Goal: Find specific page/section: Find specific page/section

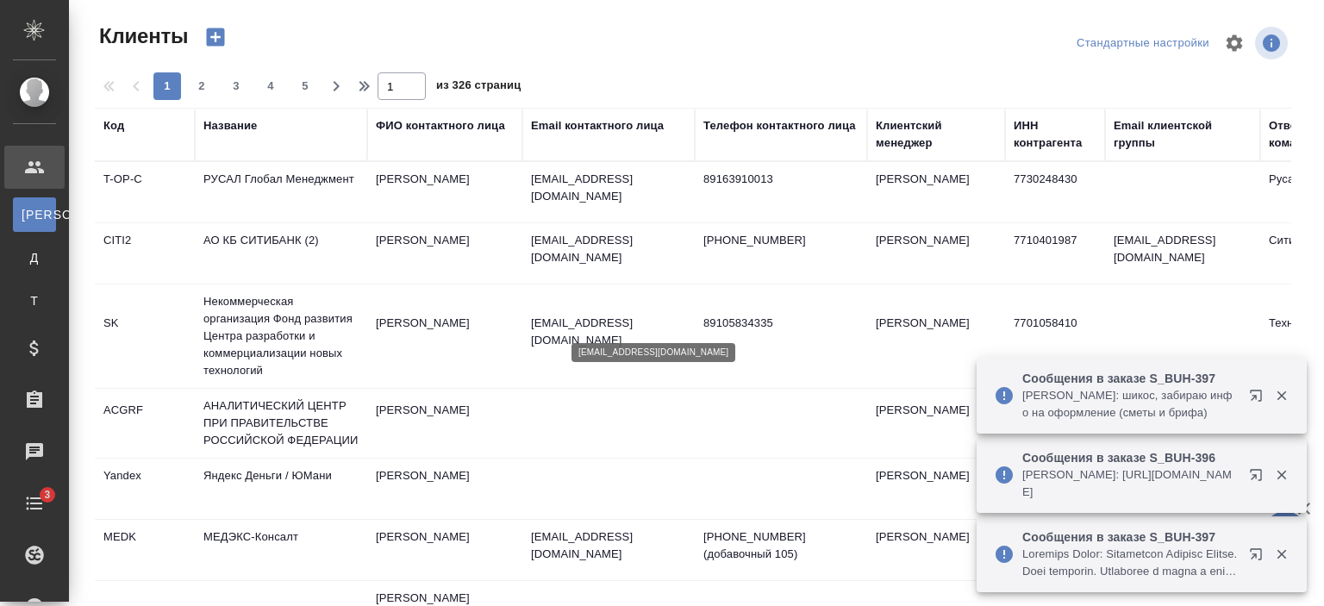
select select "RU"
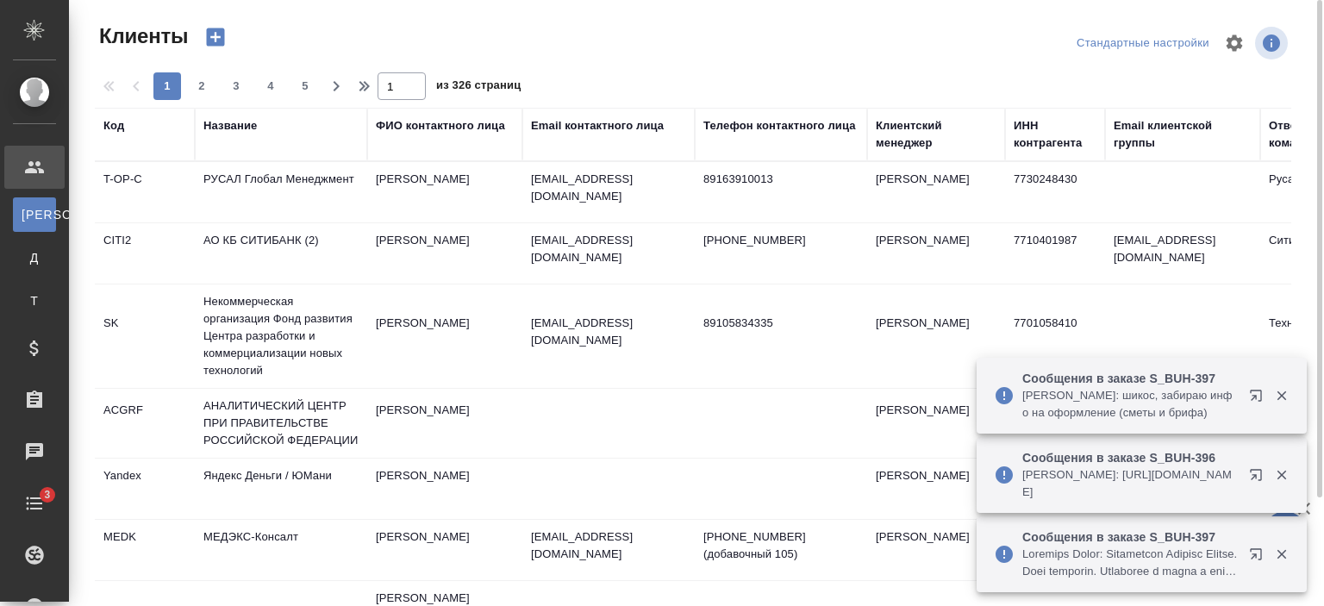
click at [247, 130] on div "Название" at bounding box center [229, 125] width 53 height 17
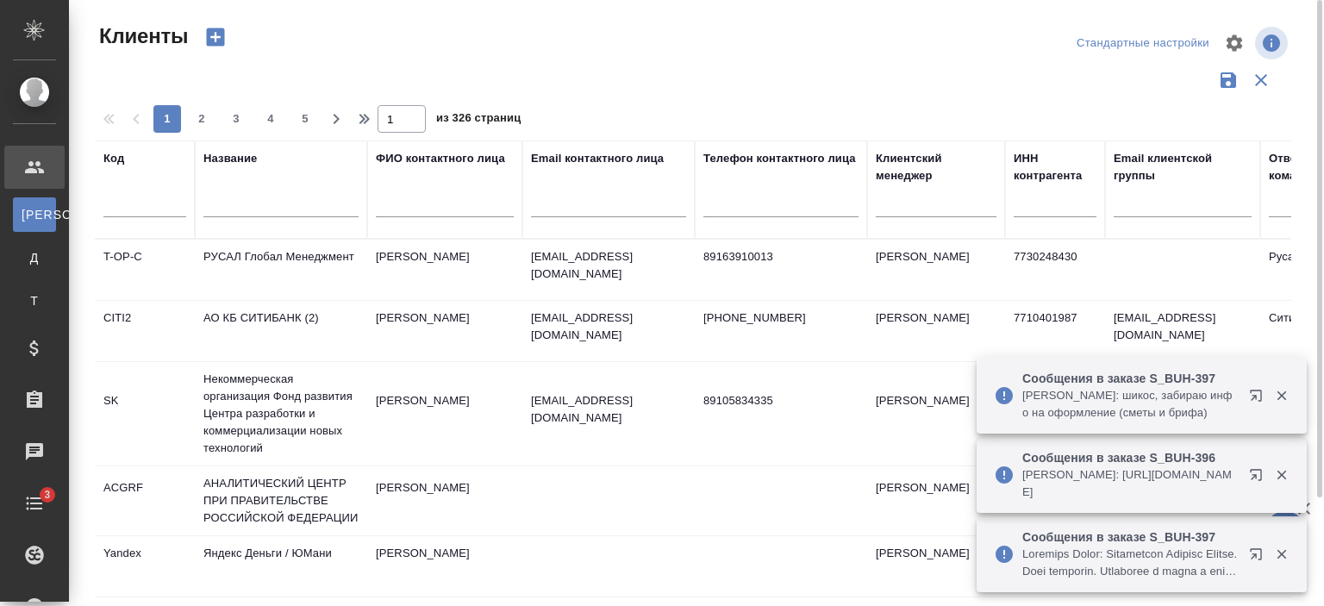
click at [264, 215] on input "text" at bounding box center [280, 207] width 155 height 22
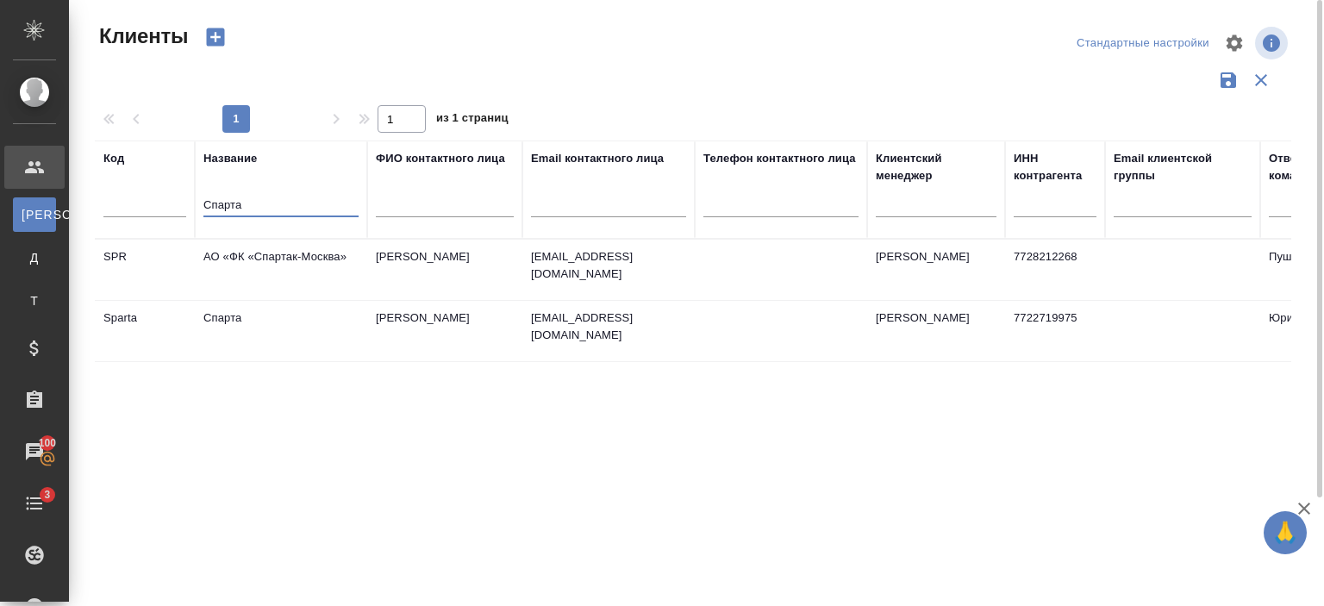
type input "Спарта"
click at [277, 342] on td "Спарта" at bounding box center [281, 331] width 172 height 60
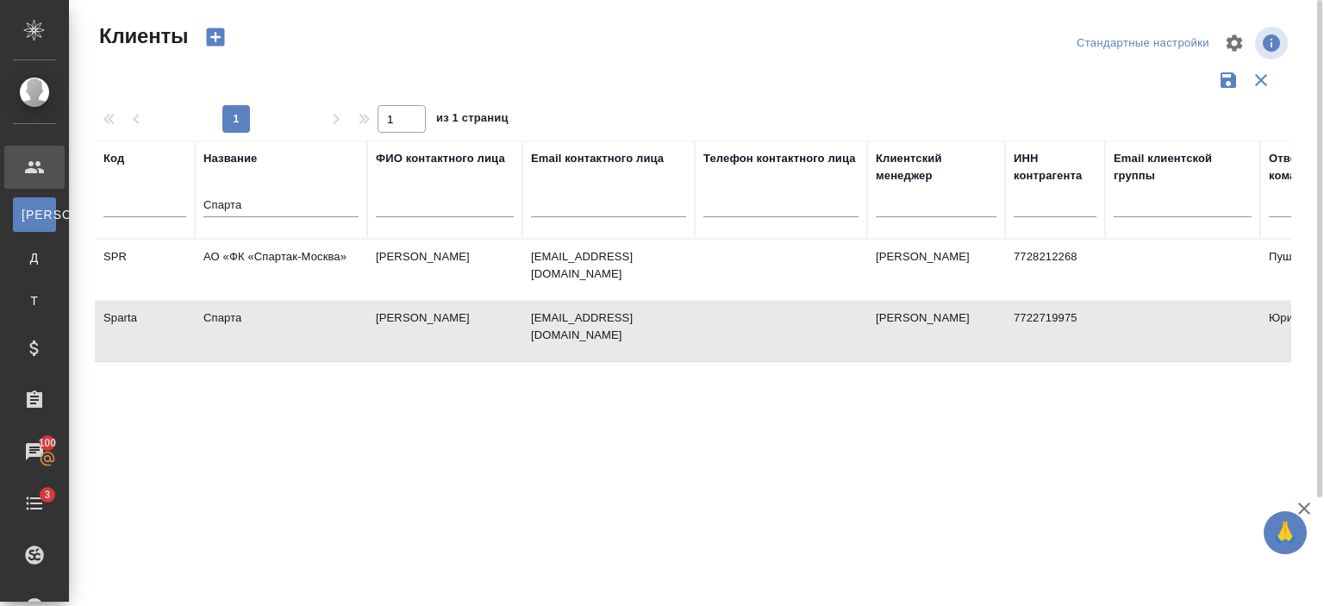
click at [277, 342] on td "Спарта" at bounding box center [281, 331] width 172 height 60
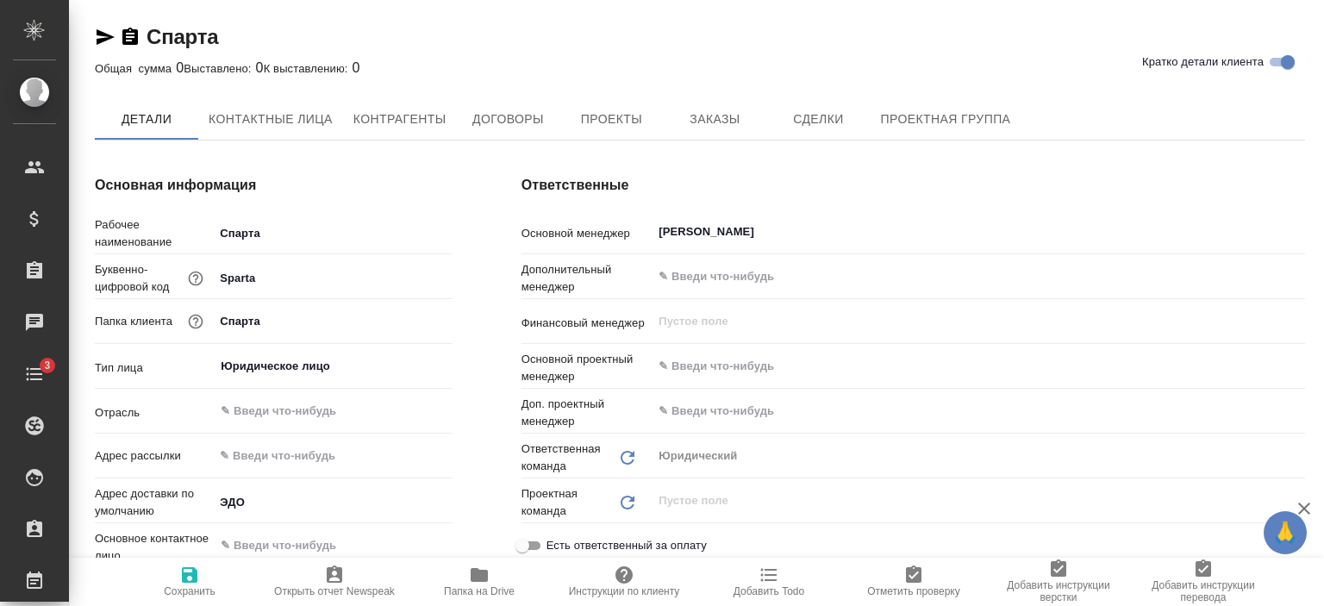
type textarea "x"
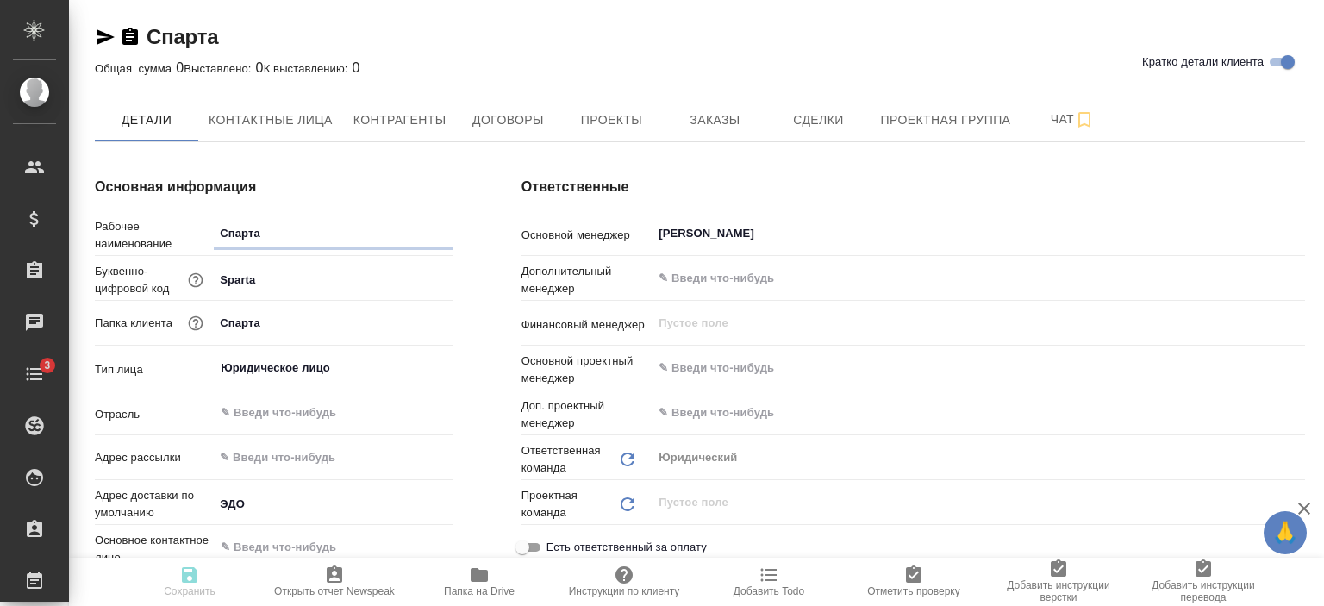
type textarea "x"
click at [704, 134] on button "Заказы" at bounding box center [714, 119] width 103 height 43
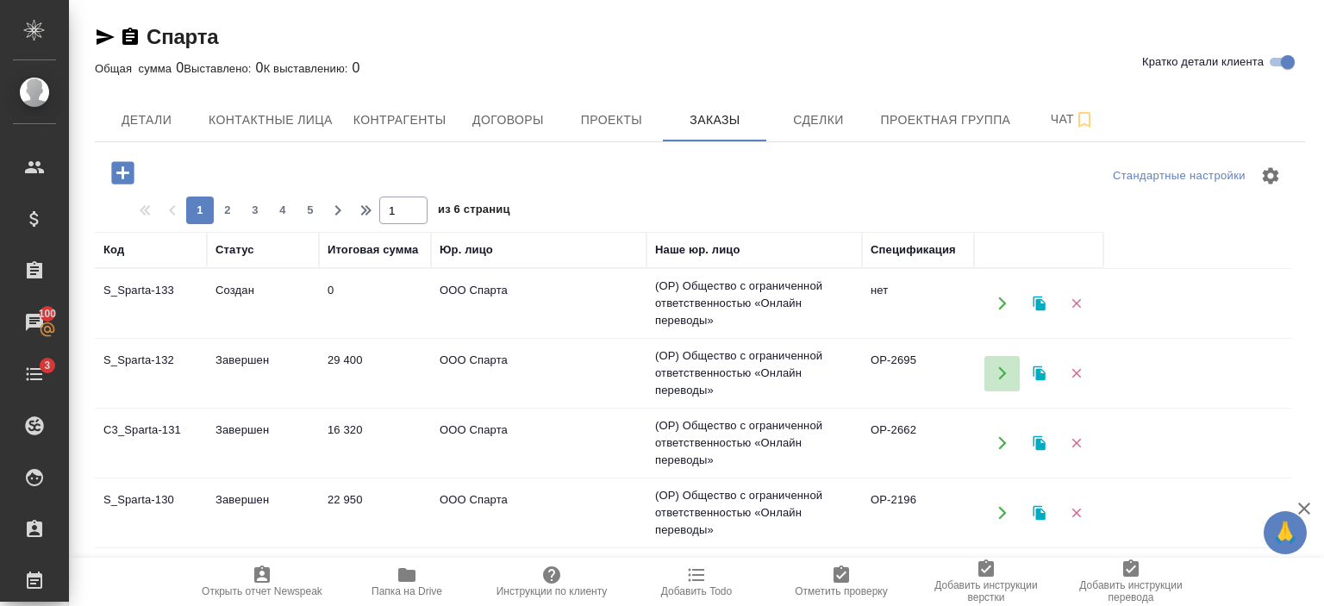
click at [995, 370] on icon "button" at bounding box center [1003, 373] width 16 height 16
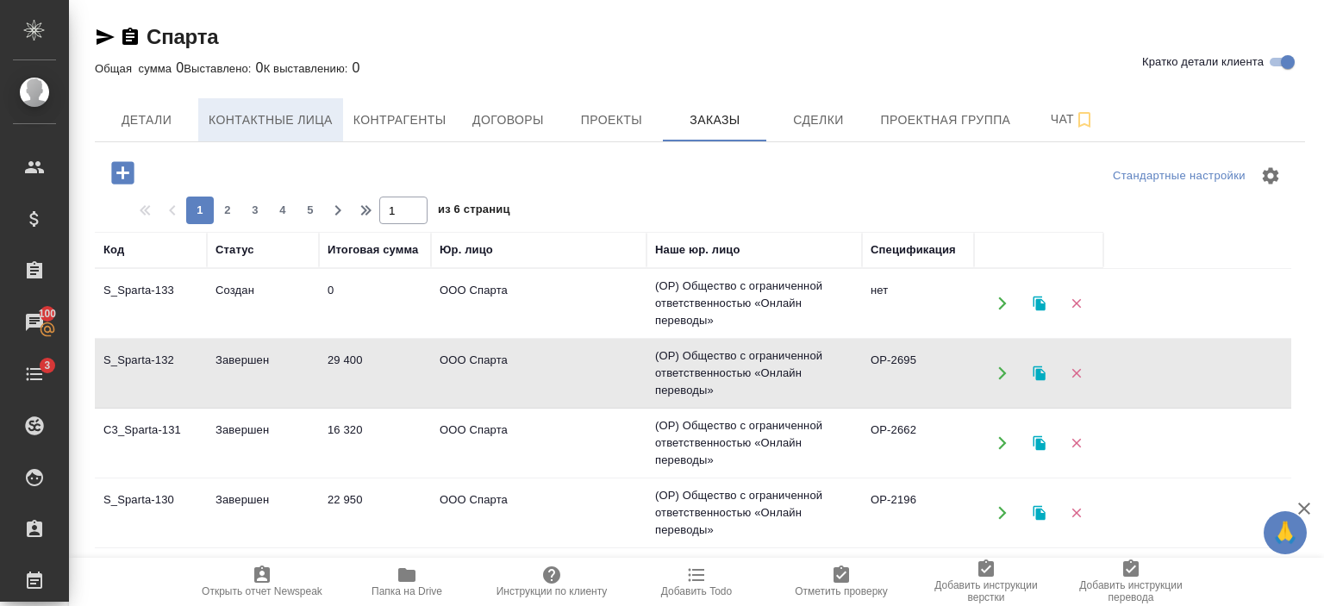
click at [309, 120] on span "Контактные лица" at bounding box center [271, 120] width 124 height 22
select select "RU"
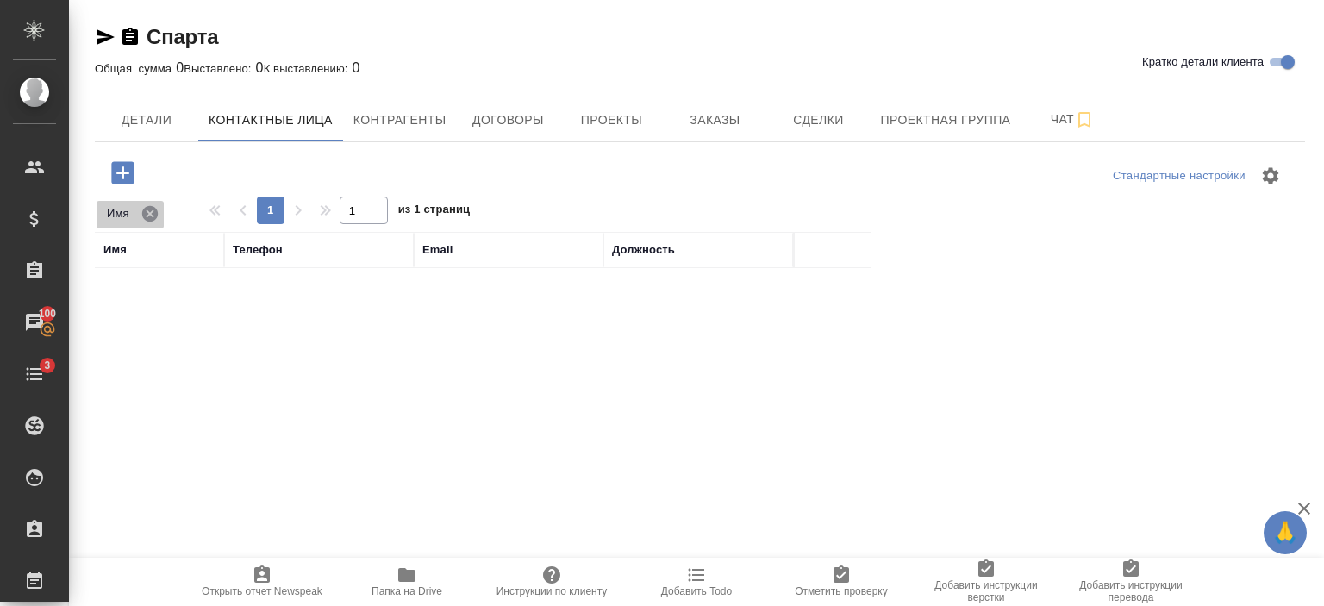
click at [147, 217] on icon at bounding box center [150, 213] width 16 height 16
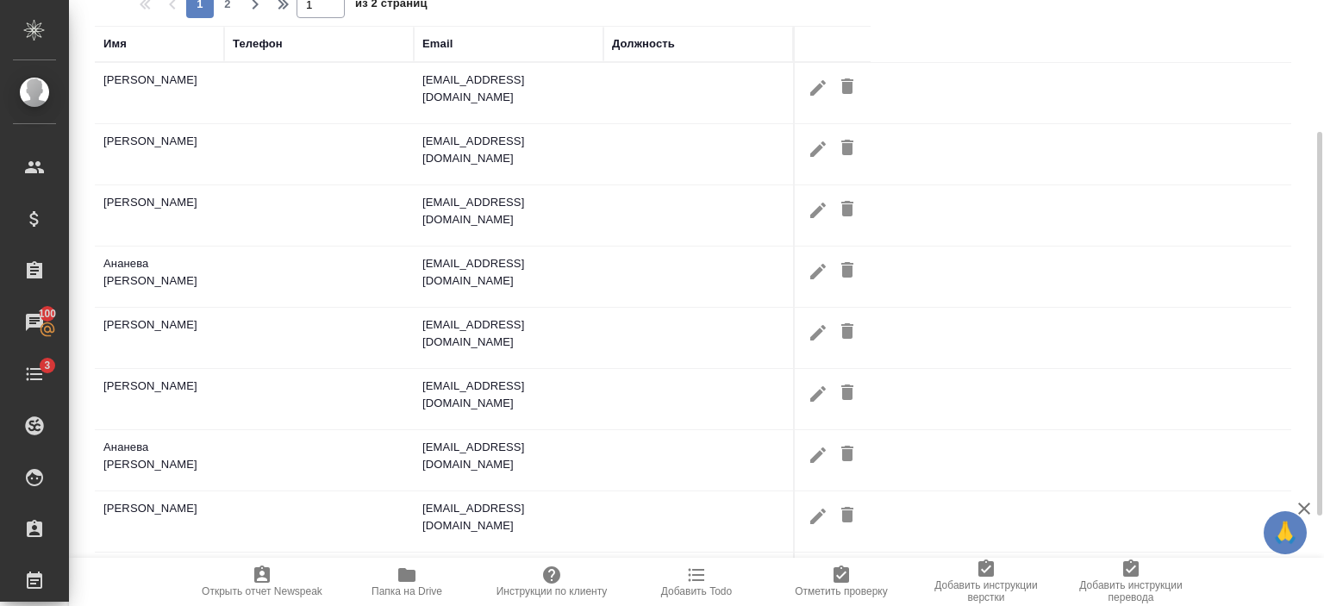
scroll to position [207, 0]
click at [815, 140] on icon "button" at bounding box center [818, 148] width 21 height 21
type input "Анастасия"
type input "Подстрешная"
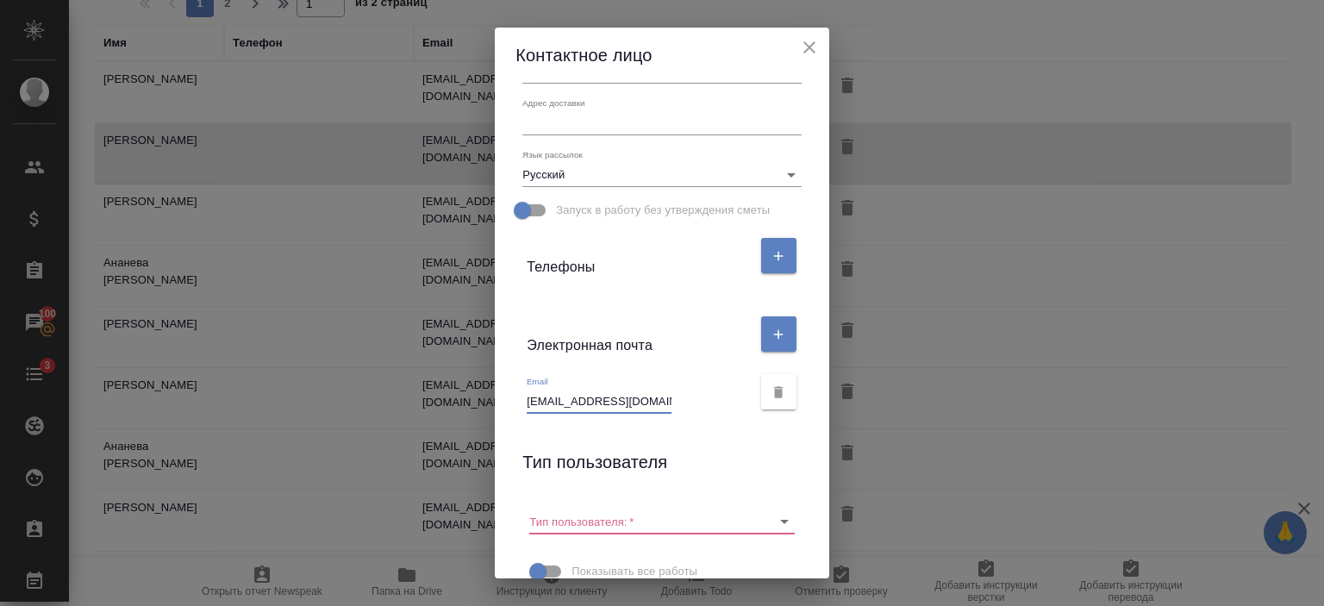
scroll to position [0, 11]
drag, startPoint x: 521, startPoint y: 399, endPoint x: 676, endPoint y: 414, distance: 155.0
click at [676, 414] on div "Email a.podstreshnaya@mitgo.com" at bounding box center [661, 392] width 292 height 58
click at [819, 47] on icon "close" at bounding box center [809, 47] width 21 height 21
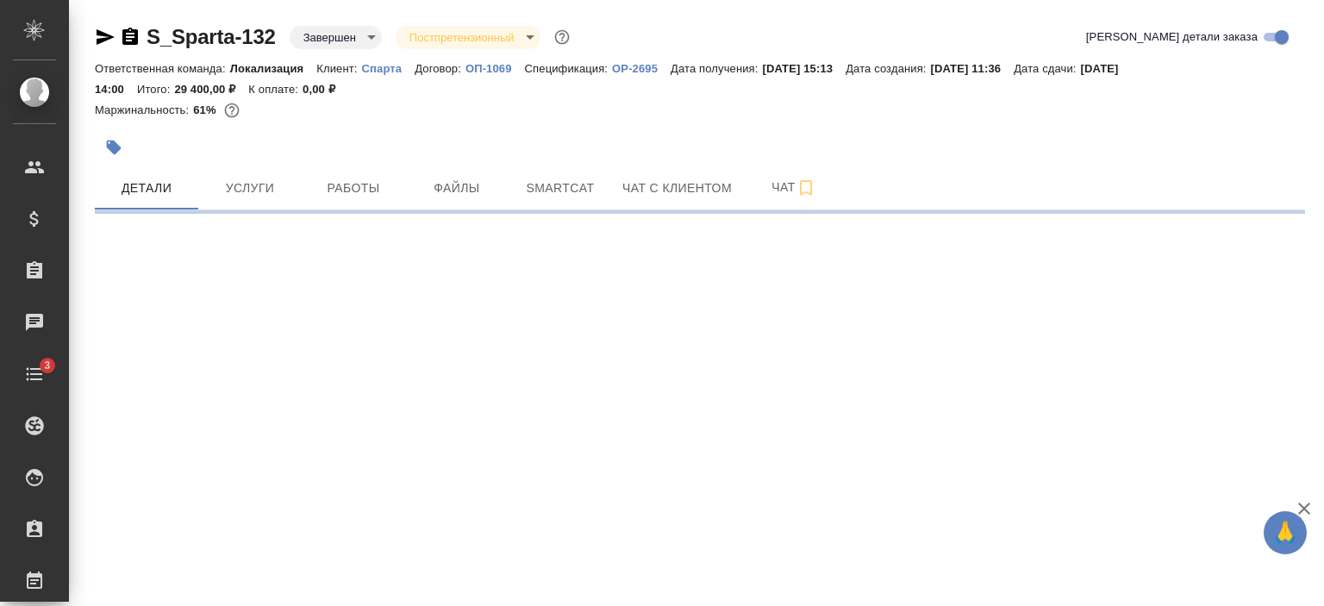
select select "RU"
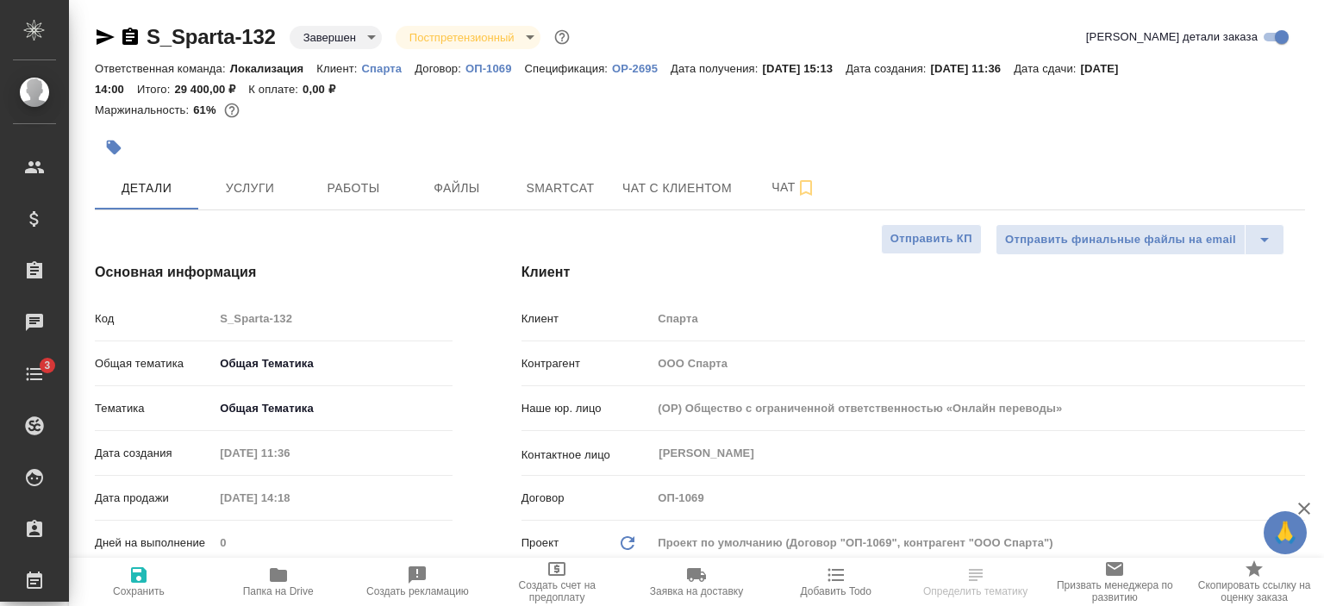
type textarea "x"
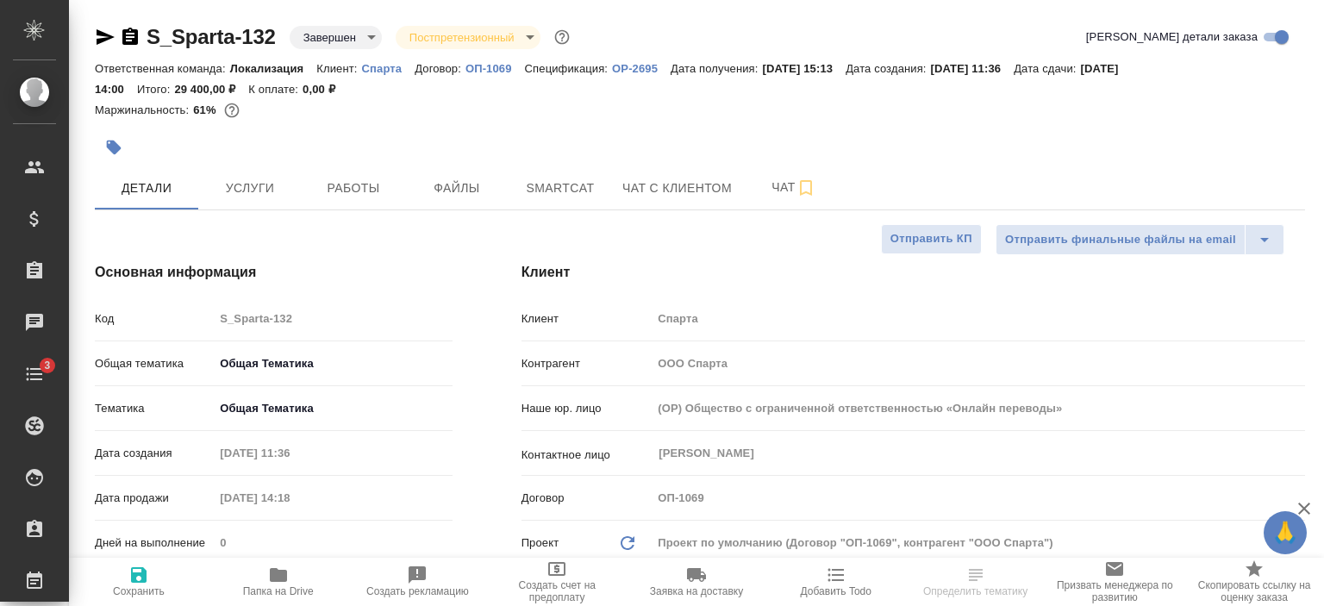
type textarea "x"
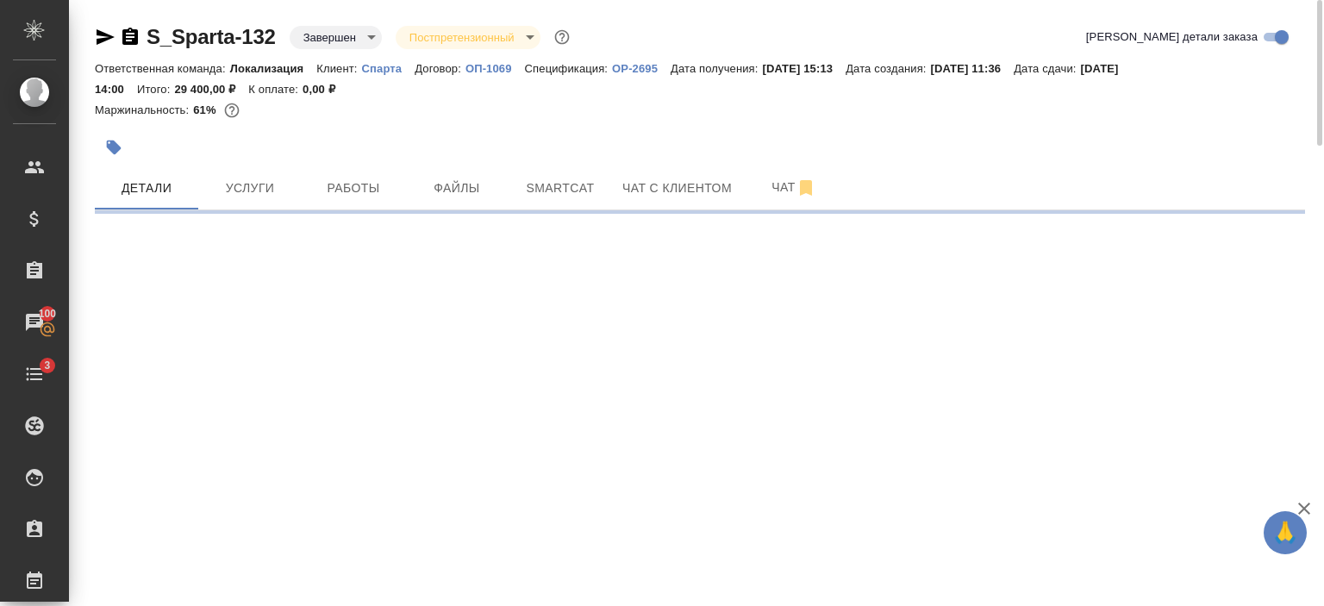
select select "RU"
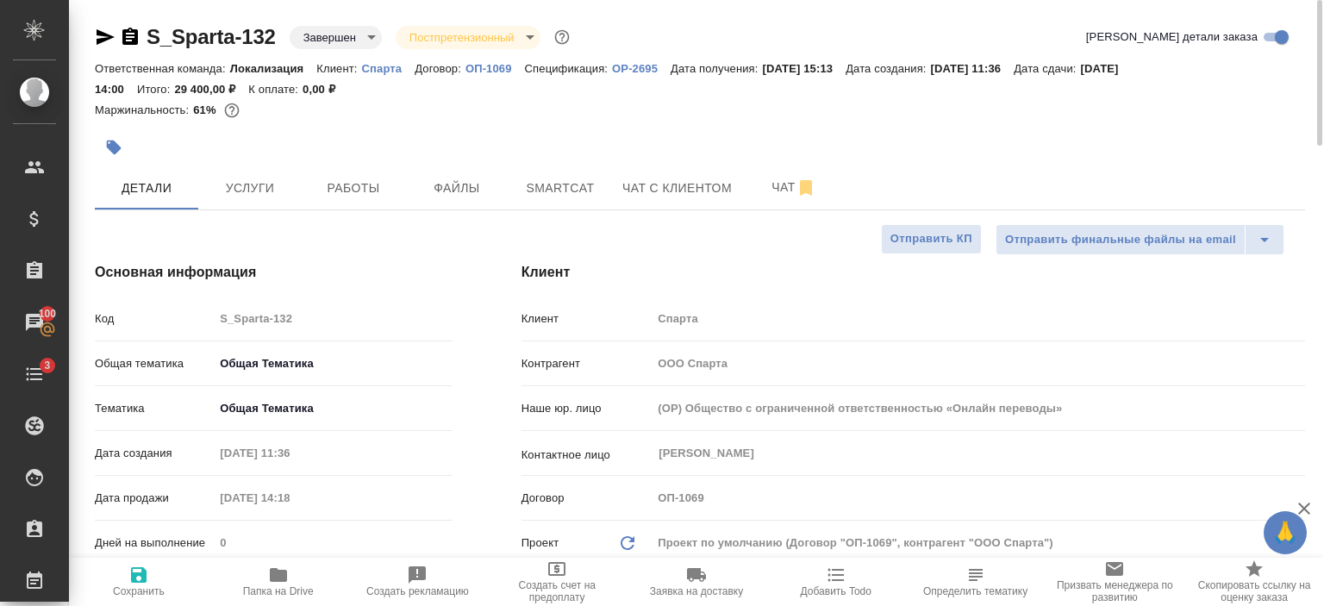
type textarea "x"
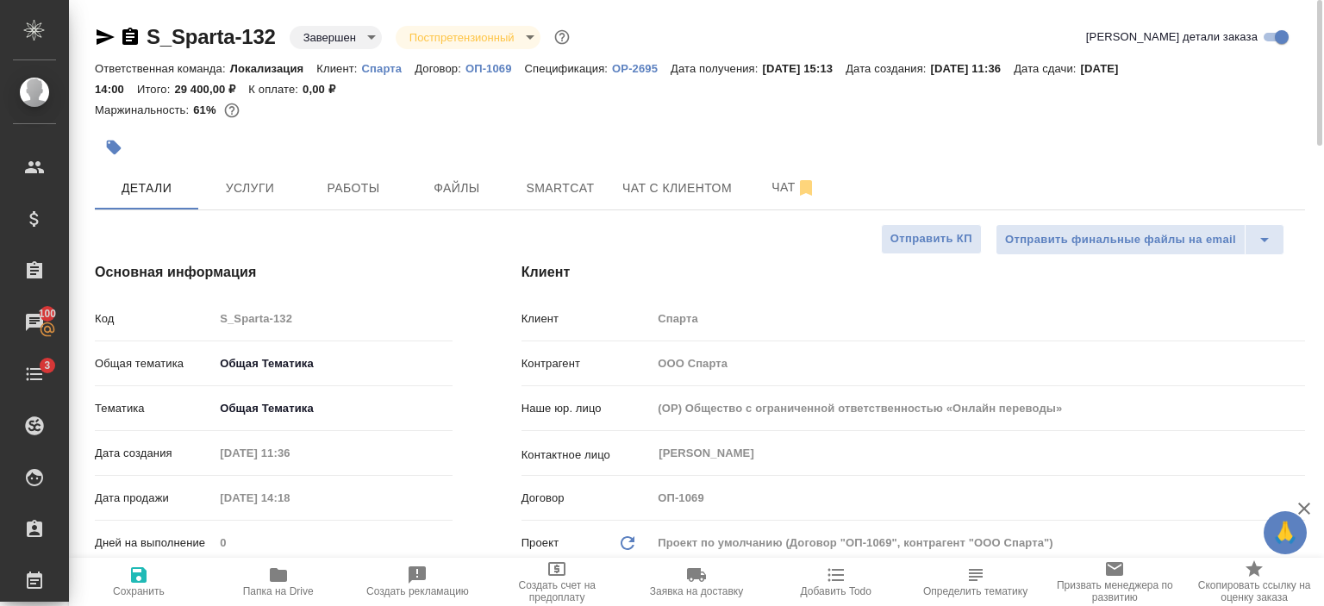
type textarea "x"
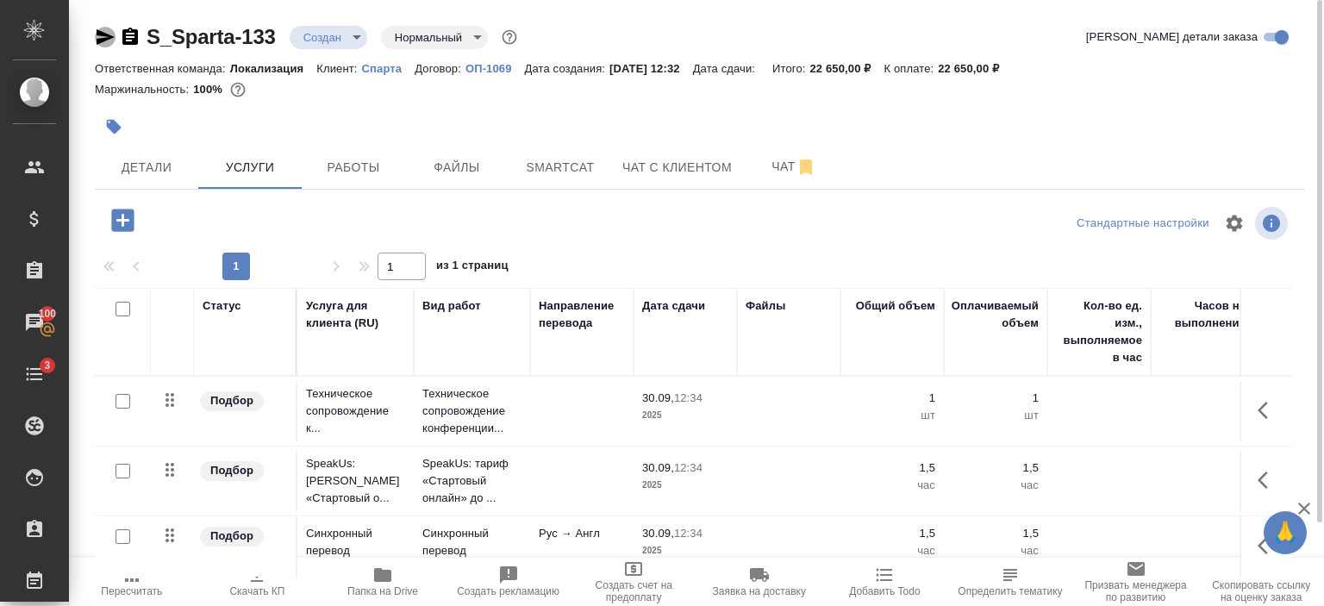
click at [101, 30] on icon "button" at bounding box center [105, 37] width 21 height 21
